Goal: Answer question/provide support

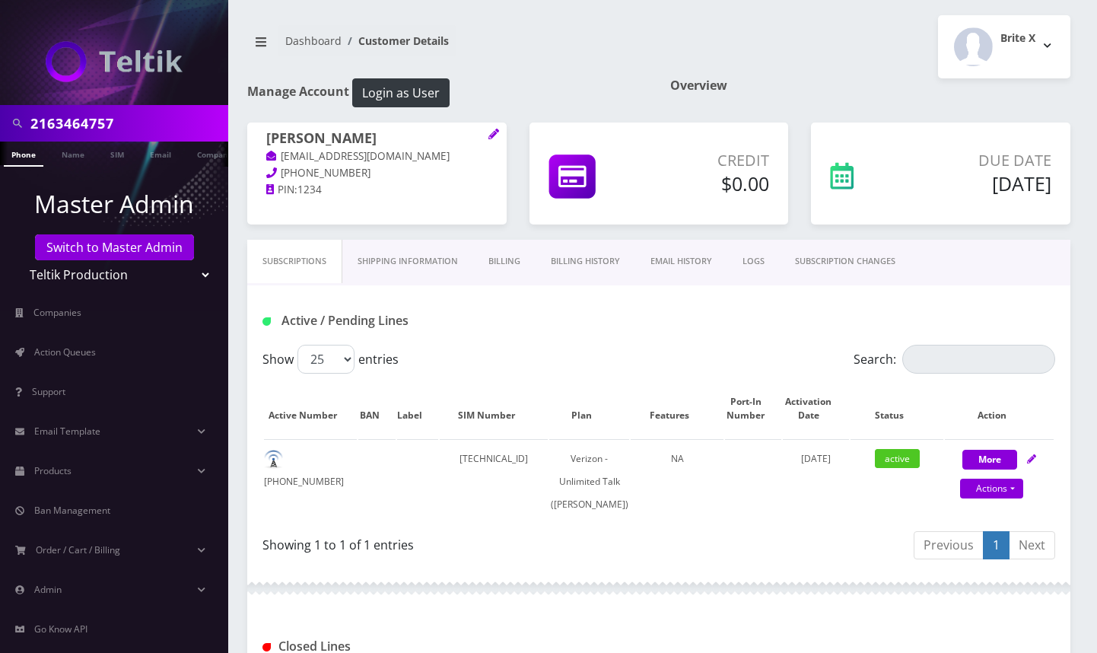
scroll to position [397, 0]
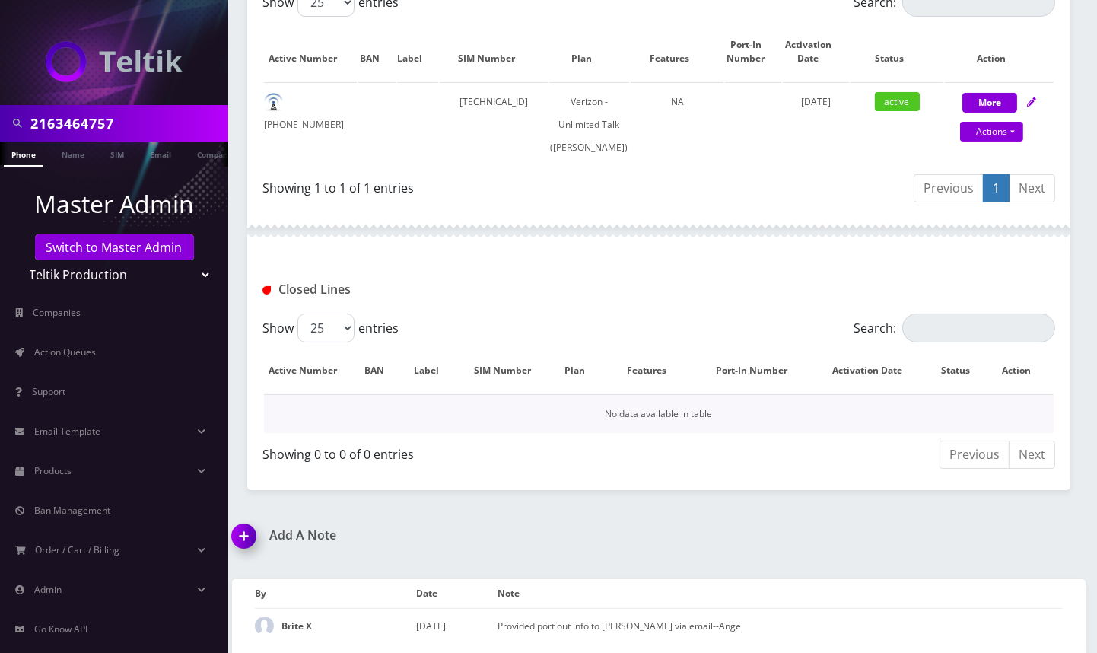
scroll to position [397, 0]
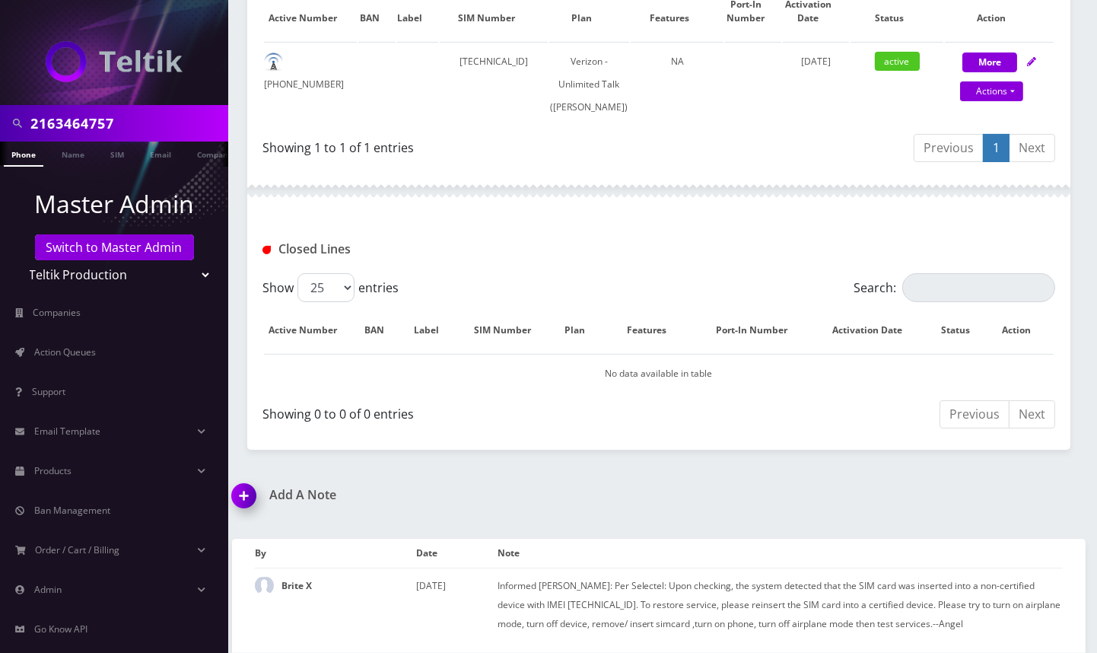
scroll to position [416, 0]
click at [256, 495] on img at bounding box center [247, 501] width 45 height 45
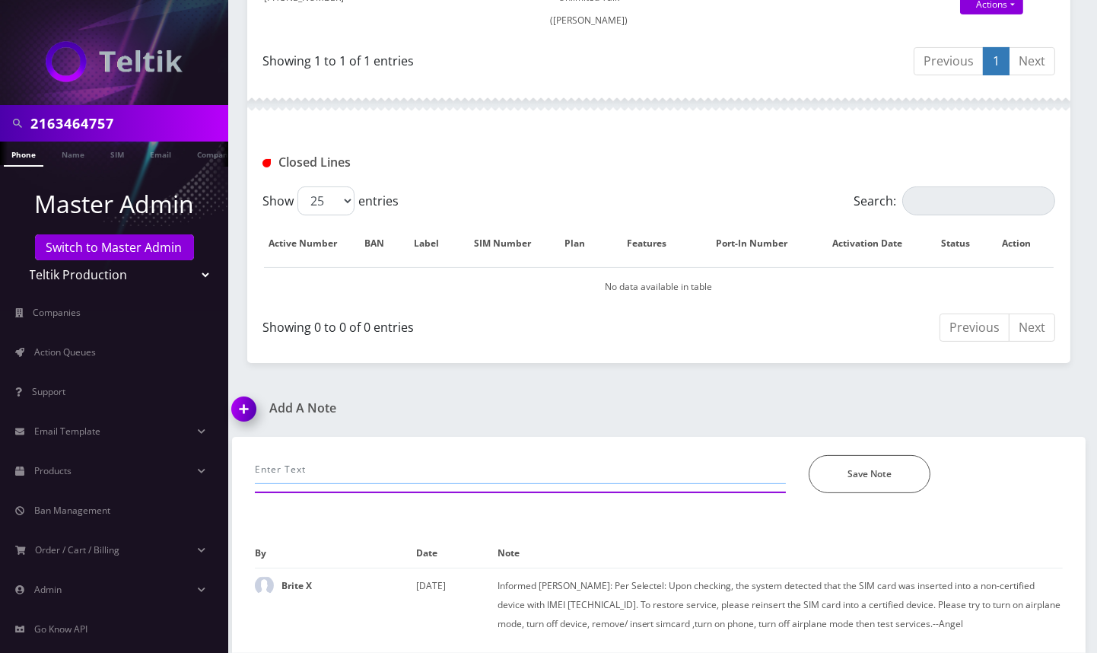
click at [350, 470] on input "text" at bounding box center [520, 469] width 531 height 29
paste input "Selectel reset the services, please power cycle the device and try now."
type input "emailed Ani Choma: Selectel reset the services, please power cycle the device a…"
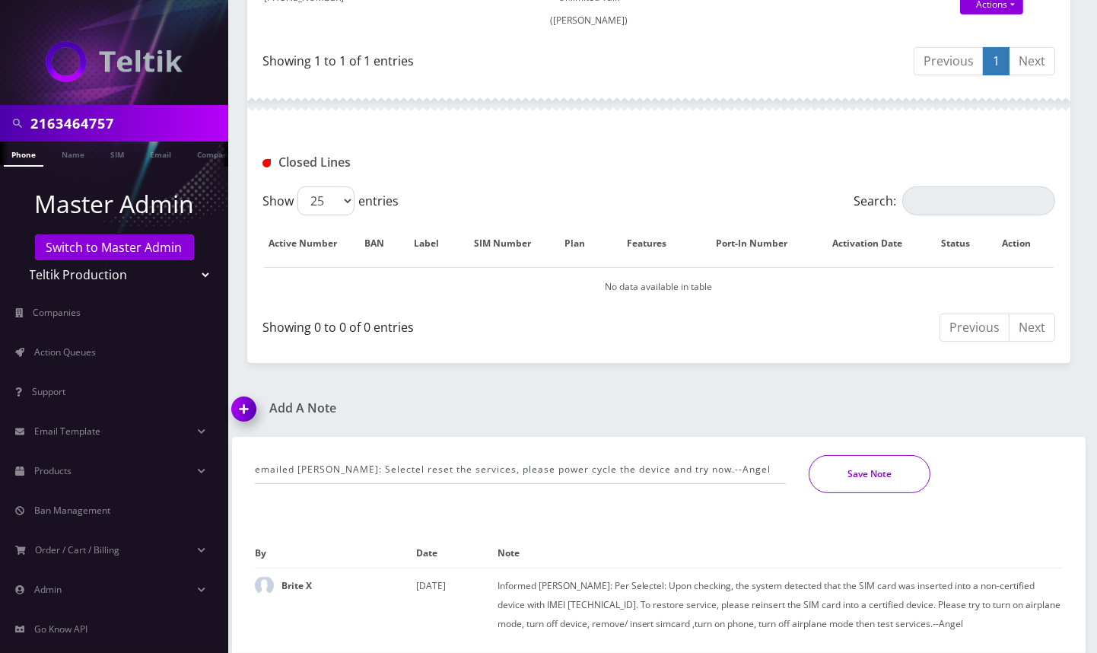
click at [884, 476] on button "Save Note" at bounding box center [870, 474] width 122 height 38
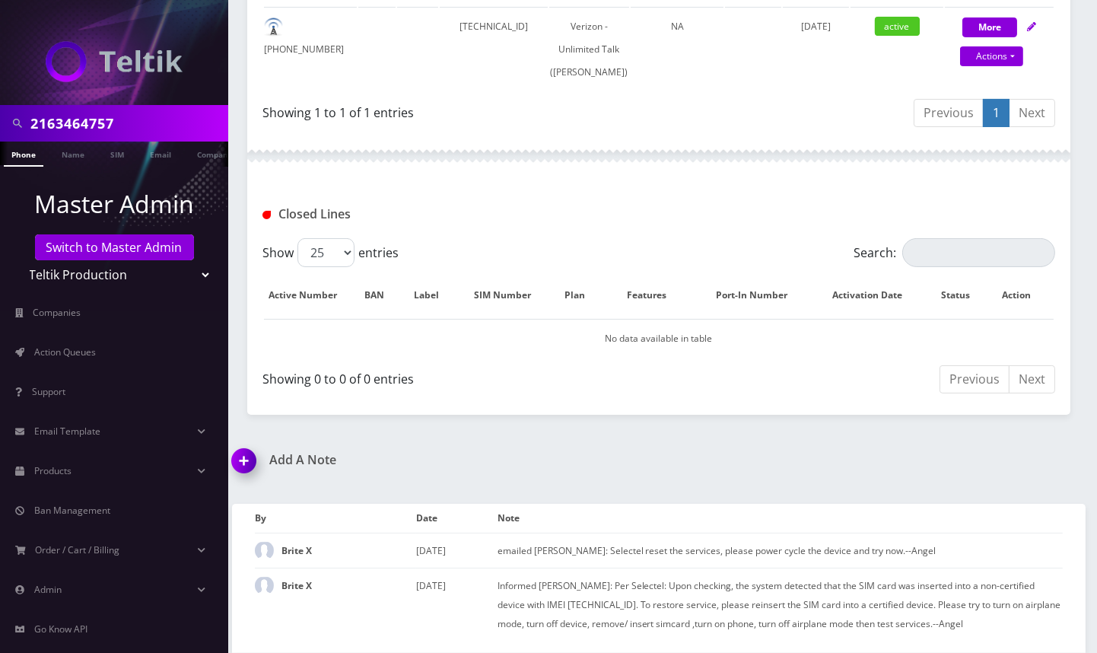
scroll to position [469, 0]
click at [114, 240] on link "Switch to Master Admin" at bounding box center [114, 247] width 159 height 26
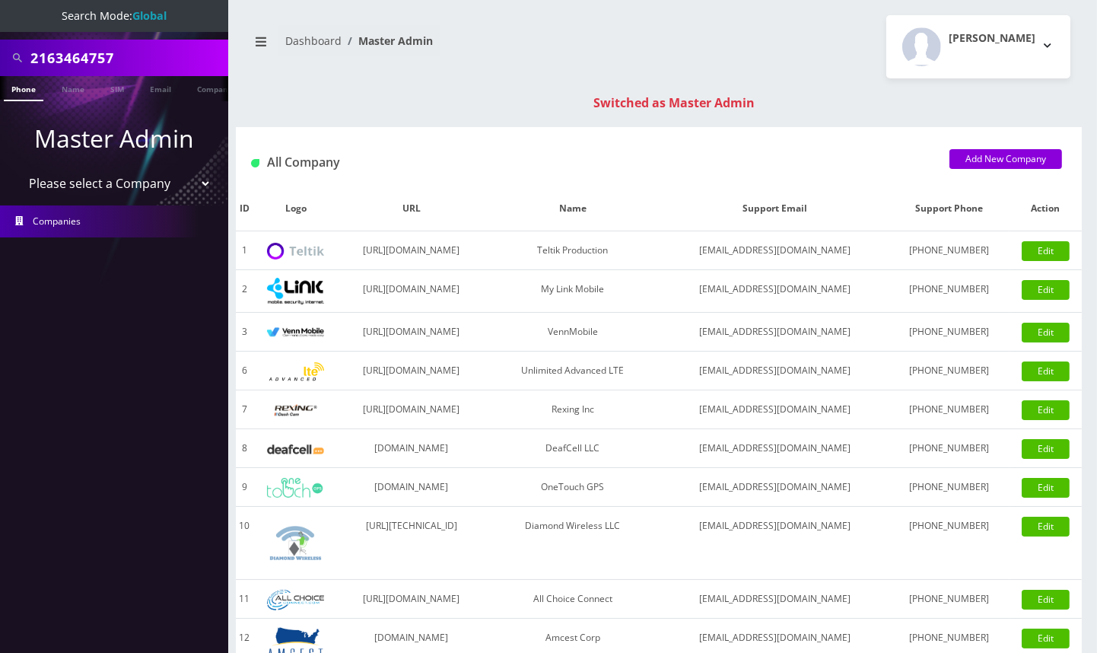
click at [85, 60] on input "2163464757" at bounding box center [127, 57] width 194 height 29
paste input "718-502-0481"
click at [94, 64] on input "718-502-0481" at bounding box center [127, 57] width 194 height 29
click at [66, 58] on input "718-5020481" at bounding box center [127, 57] width 194 height 29
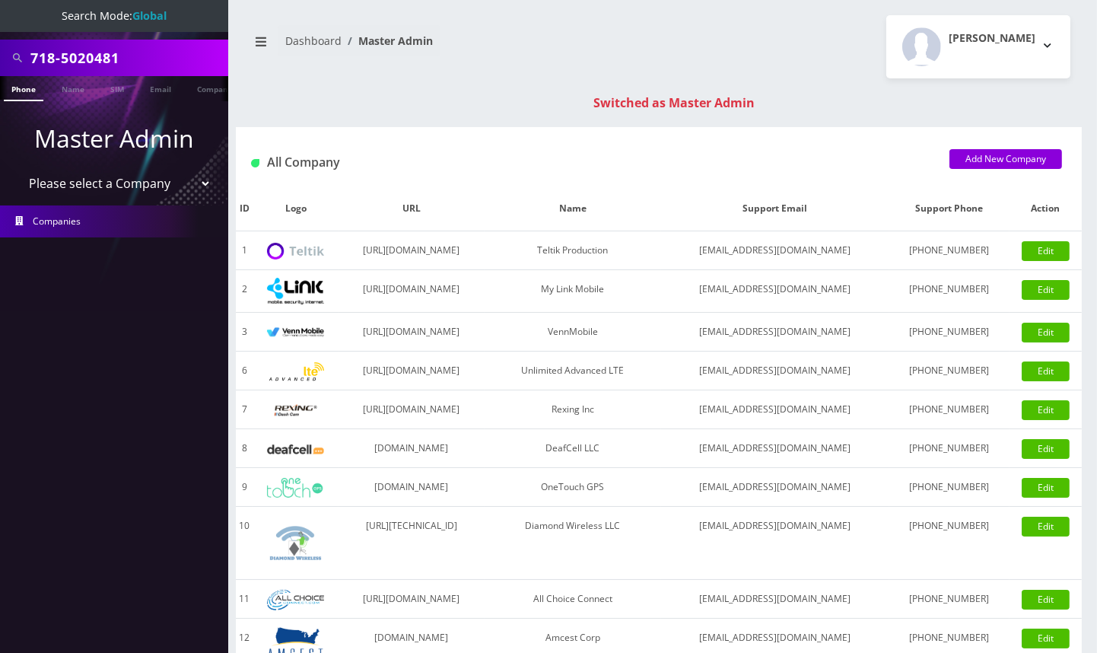
click at [61, 60] on input "718-5020481" at bounding box center [127, 57] width 194 height 29
type input "7185020481"
click at [26, 93] on link "Phone" at bounding box center [24, 88] width 40 height 25
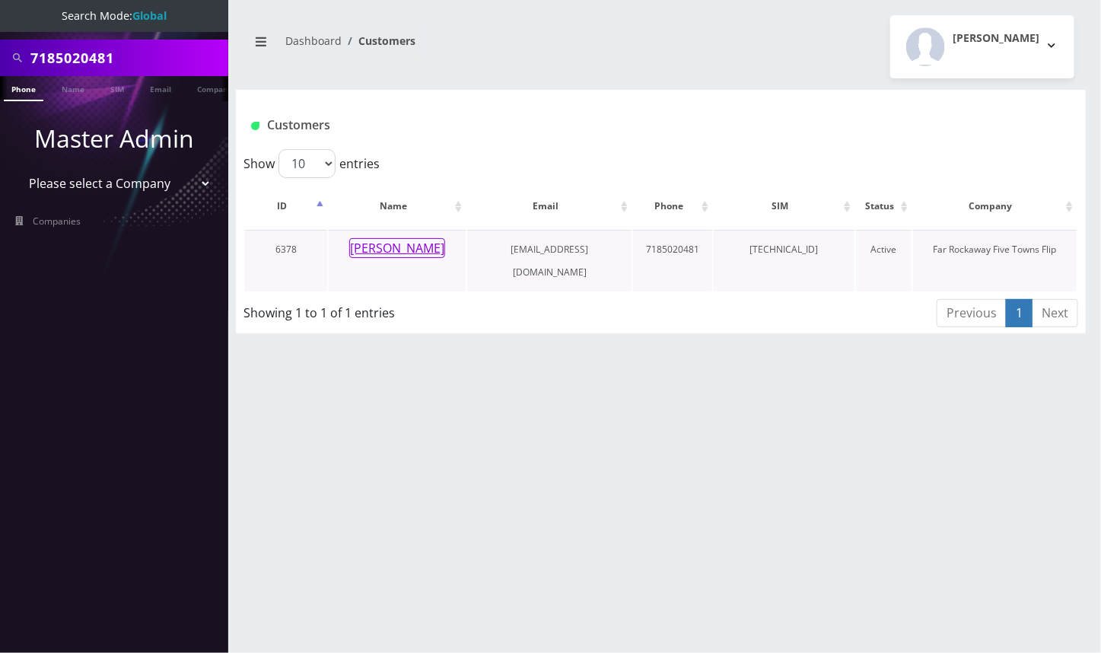
click at [390, 240] on button "[PERSON_NAME]" at bounding box center [397, 248] width 96 height 20
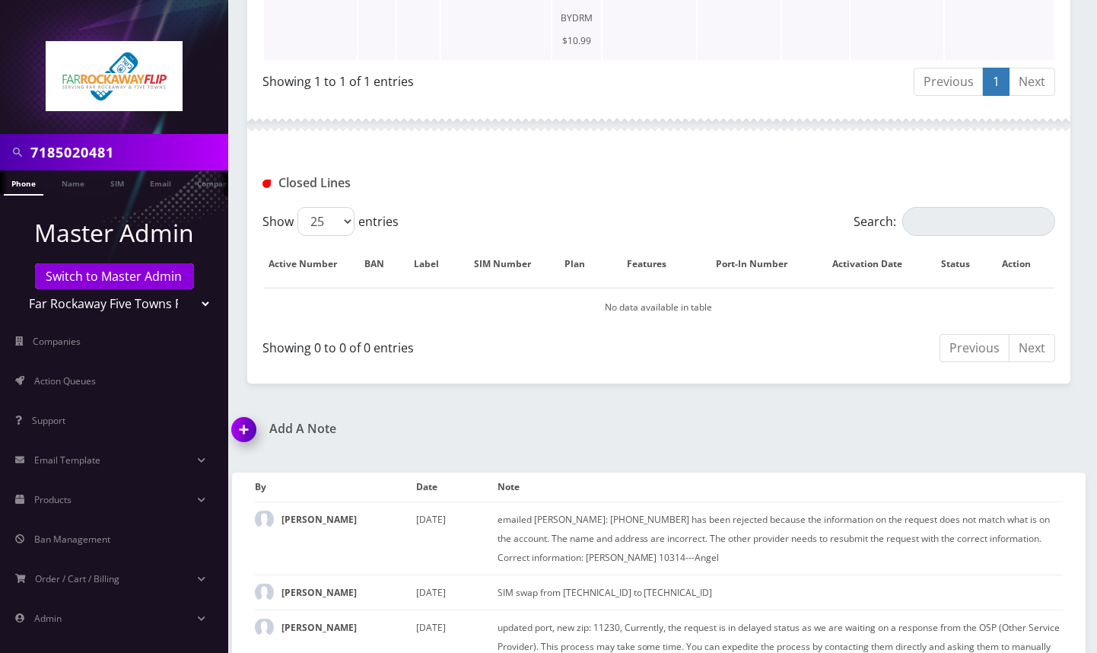
scroll to position [524, 0]
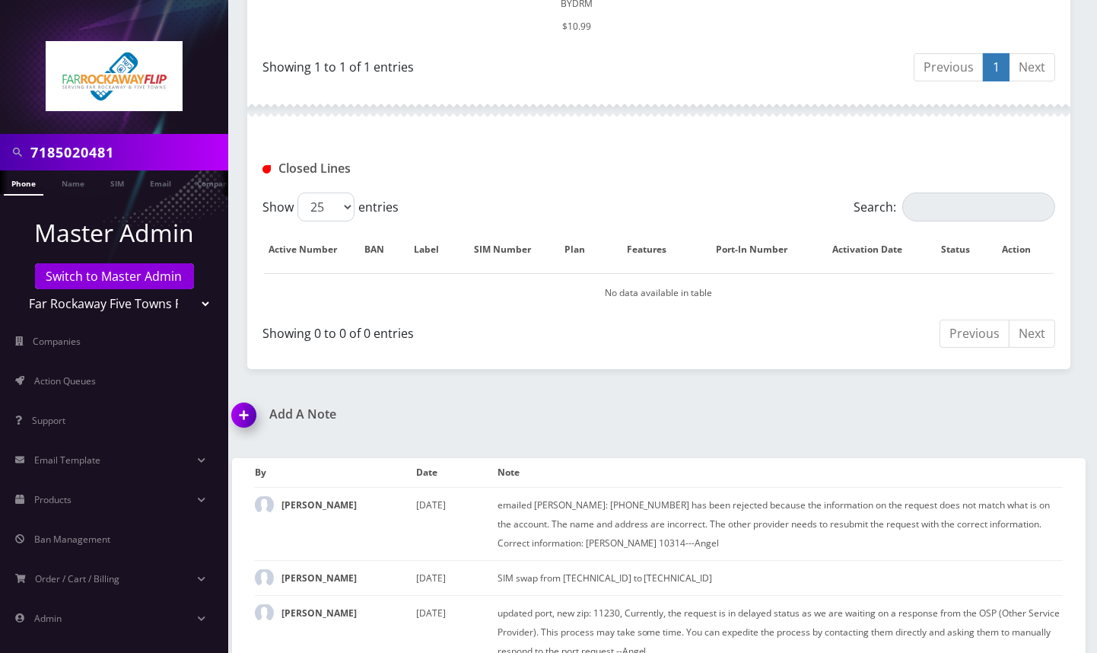
drag, startPoint x: 252, startPoint y: 389, endPoint x: 281, endPoint y: 391, distance: 29.0
click at [252, 398] on img at bounding box center [247, 420] width 45 height 45
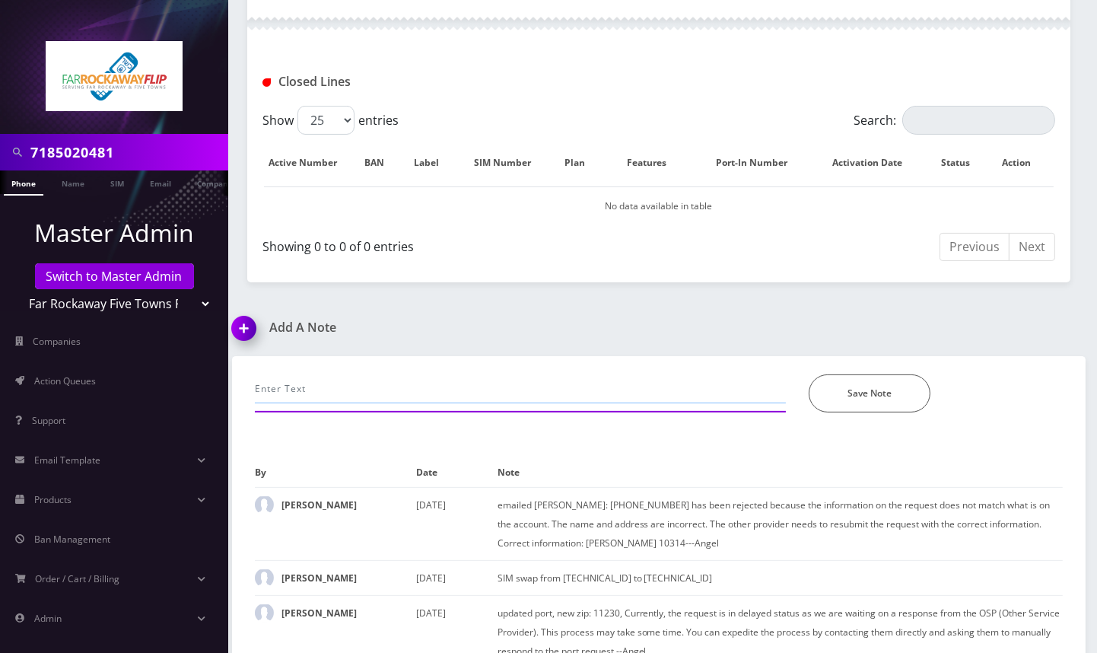
click at [343, 374] on input "text" at bounding box center [520, 388] width 531 height 29
paste input "Per Selectel: The port out request was rejected for incorrect zip code 11230. P…"
type input "email/ call: Per Selectel: The port out request was rejected for incorrect zip …"
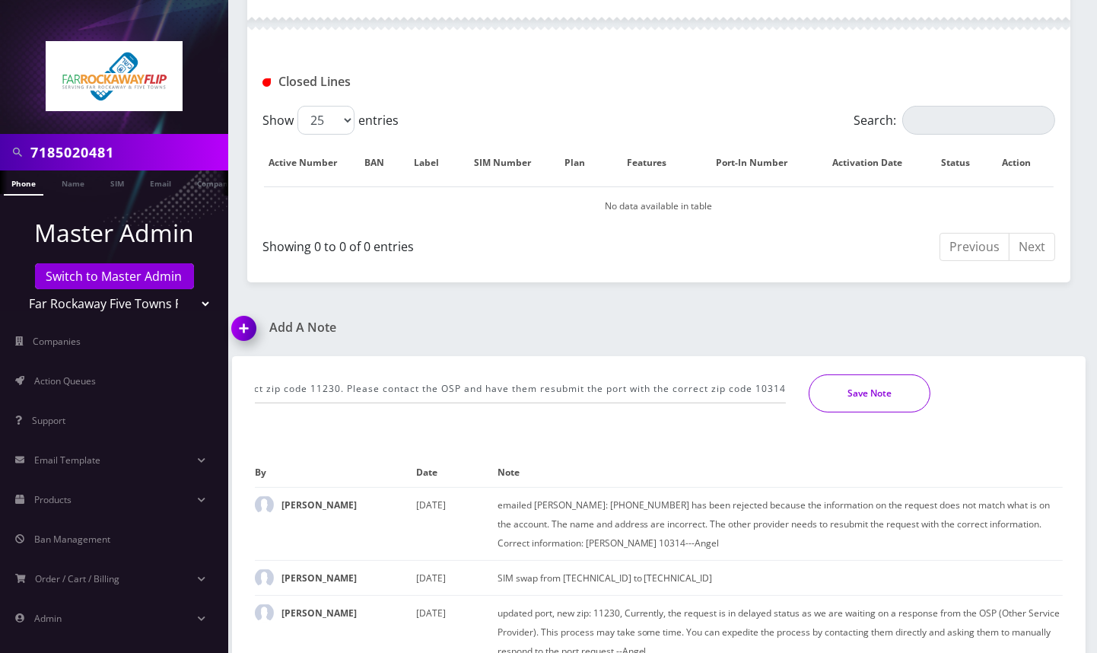
scroll to position [0, 0]
click at [882, 374] on button "Save Note" at bounding box center [870, 393] width 122 height 38
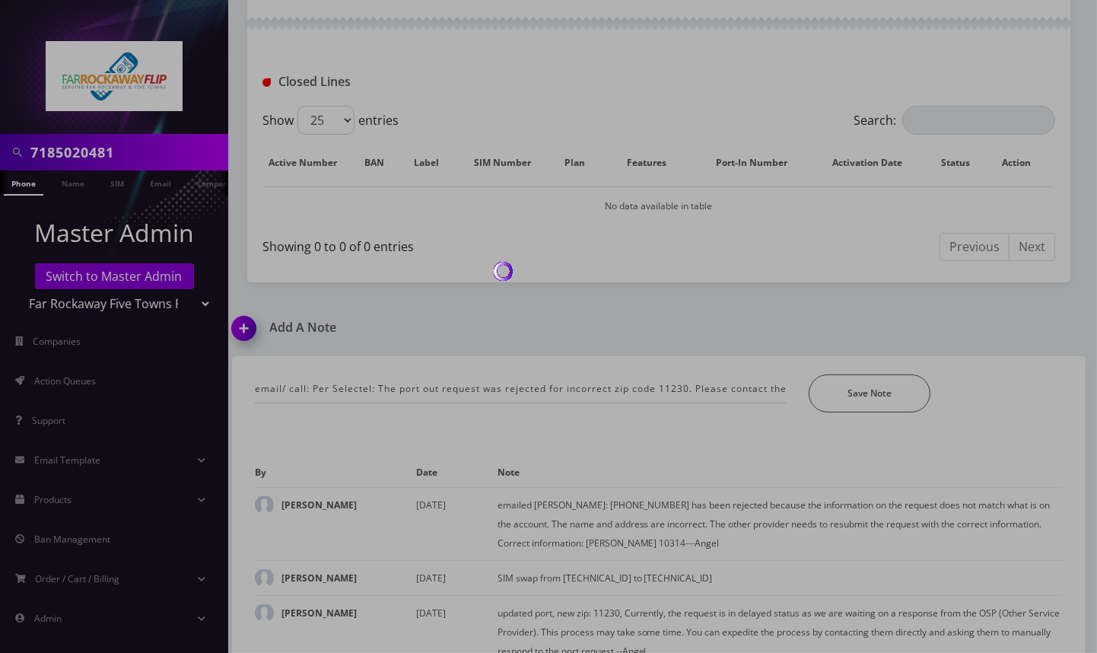
scroll to position [578, 0]
